Goal: Find specific page/section: Find specific page/section

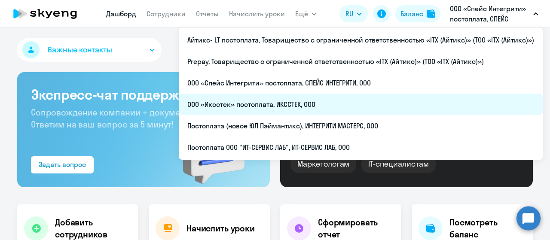
click at [316, 104] on li "ООО «Иксстек» постоплата, ИКССТЕК, ООО" at bounding box center [361, 104] width 364 height 21
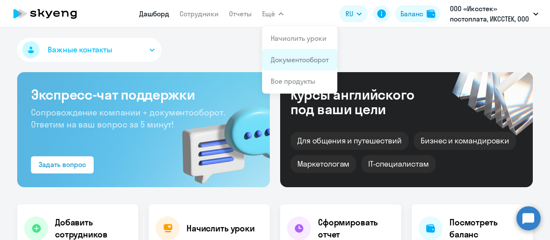
click at [286, 56] on link "Документооборот" at bounding box center [300, 59] width 58 height 9
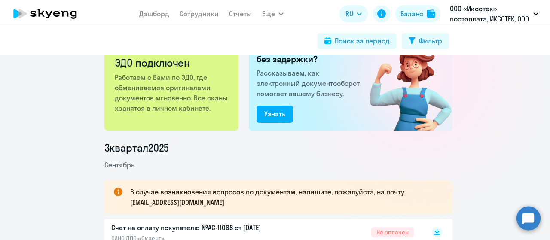
scroll to position [86, 0]
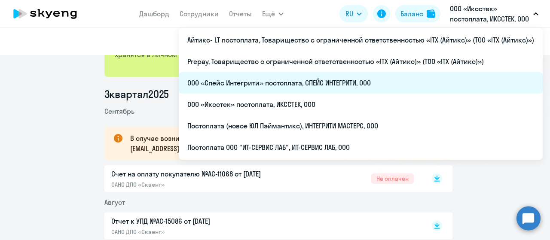
click at [358, 88] on li "ООО «Спейс Интегрити» постоплата, СПЕЙС ИНТЕГРИТИ, ООО" at bounding box center [361, 82] width 364 height 21
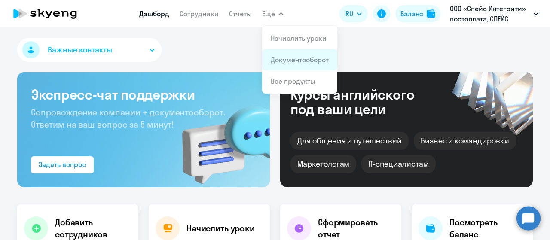
click at [292, 60] on link "Документооборот" at bounding box center [300, 59] width 58 height 9
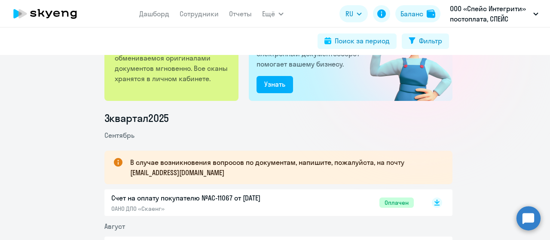
scroll to position [86, 0]
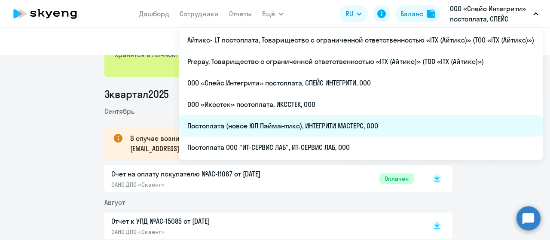
click at [362, 122] on li "Постоплата (новое ЮЛ Пэймантикс), ИНТЕГРИТИ МАСТЕРС, ООО" at bounding box center [361, 125] width 364 height 21
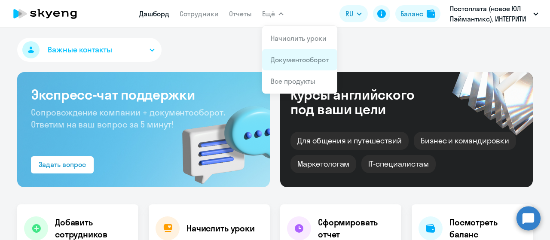
click at [287, 62] on link "Документооборот" at bounding box center [300, 59] width 58 height 9
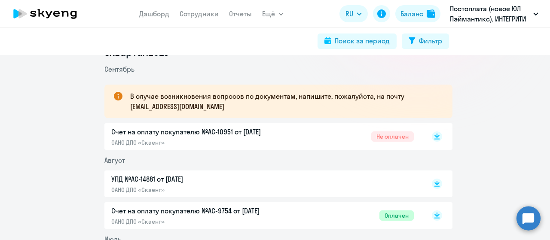
scroll to position [129, 0]
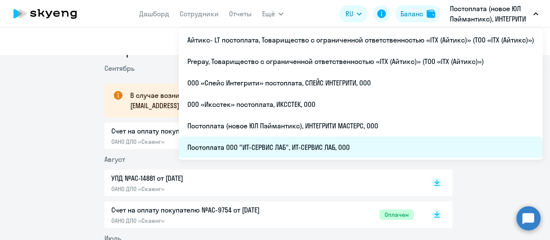
click at [353, 152] on li "Постоплата ООО "ИТ-СЕРВИС ЛАБ", ИТ-СЕРВИС ЛАБ, ООО" at bounding box center [361, 147] width 364 height 21
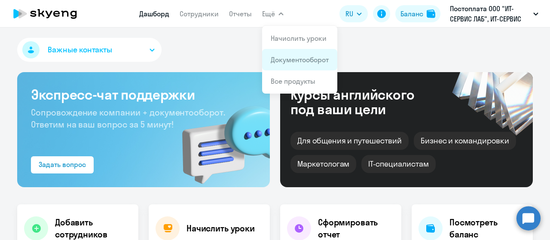
click at [293, 60] on link "Документооборот" at bounding box center [300, 59] width 58 height 9
